Goal: Check status: Check status

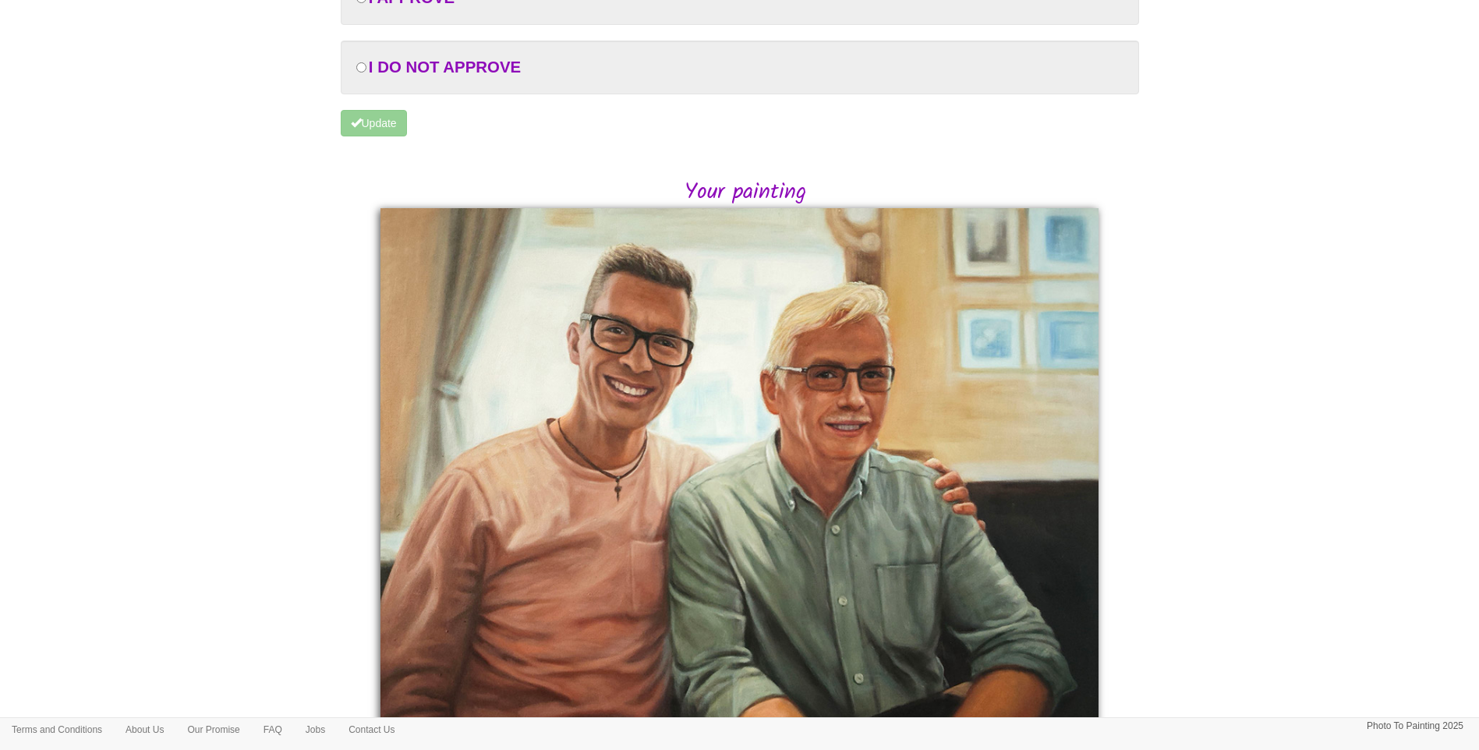
scroll to position [215, 0]
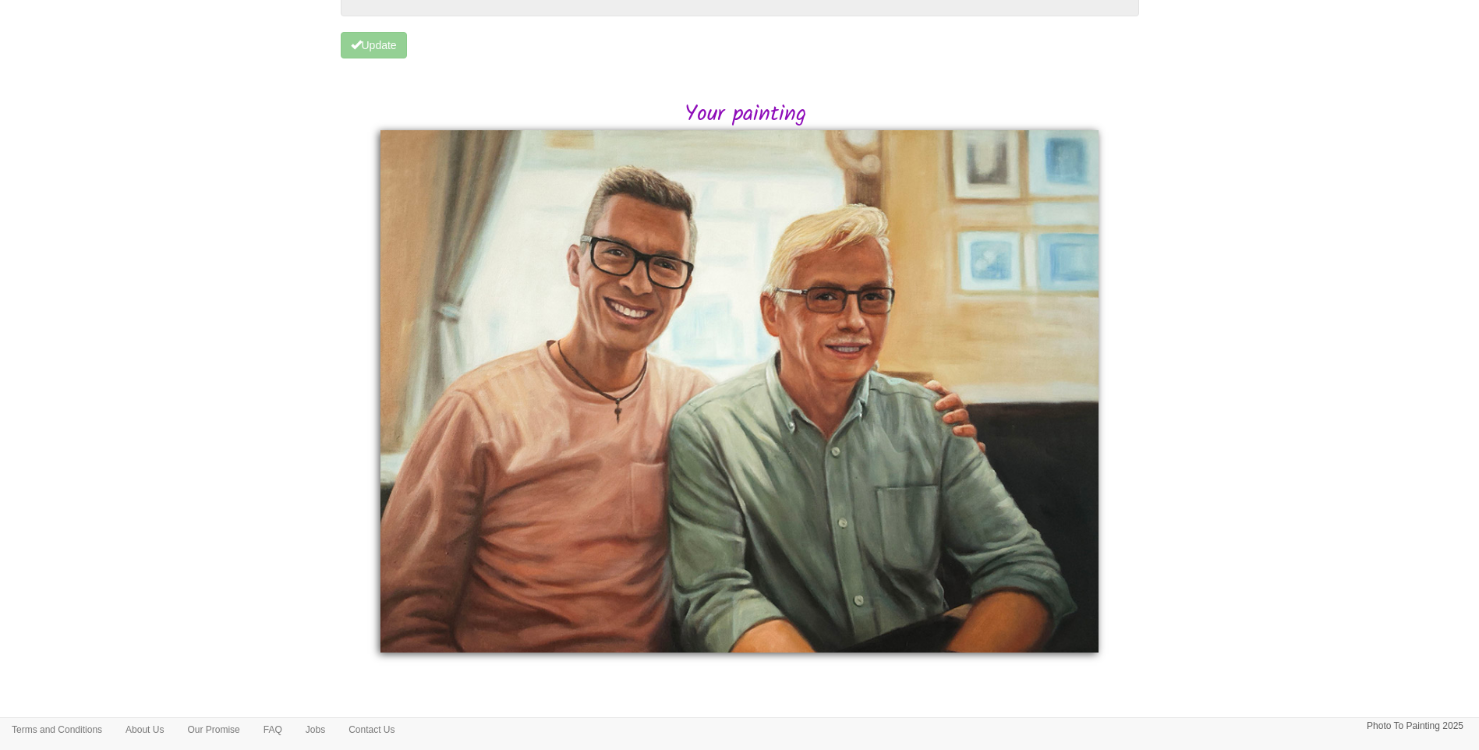
click at [1188, 543] on body "Your painting - risk free Toggle navigation Menu Home Photo to Painting Photo t…" at bounding box center [739, 271] width 1479 height 957
drag, startPoint x: 232, startPoint y: 523, endPoint x: 228, endPoint y: 514, distance: 10.1
click at [231, 518] on body "Your painting - risk free Toggle navigation Menu Home Photo to Painting Photo t…" at bounding box center [739, 271] width 1479 height 957
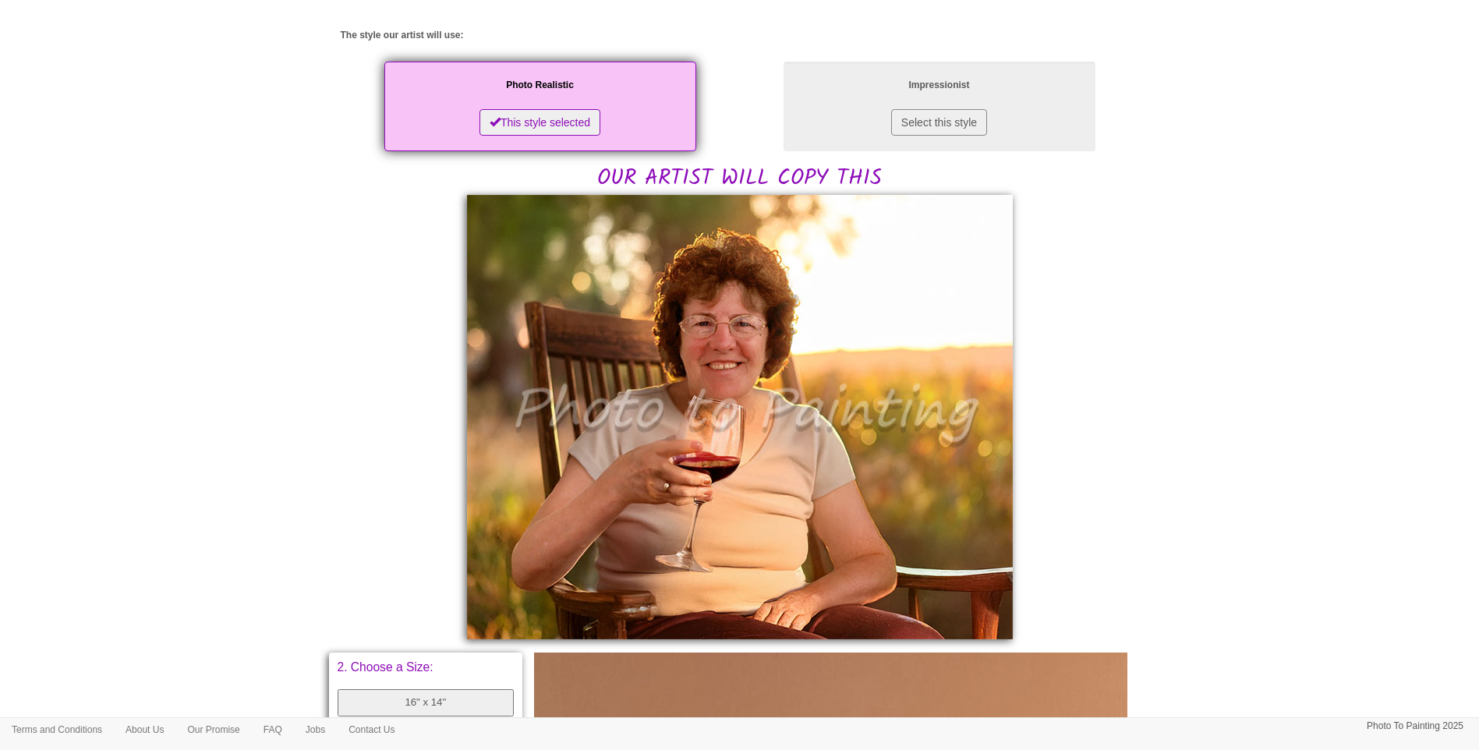
scroll to position [390, 0]
